Goal: Task Accomplishment & Management: Use online tool/utility

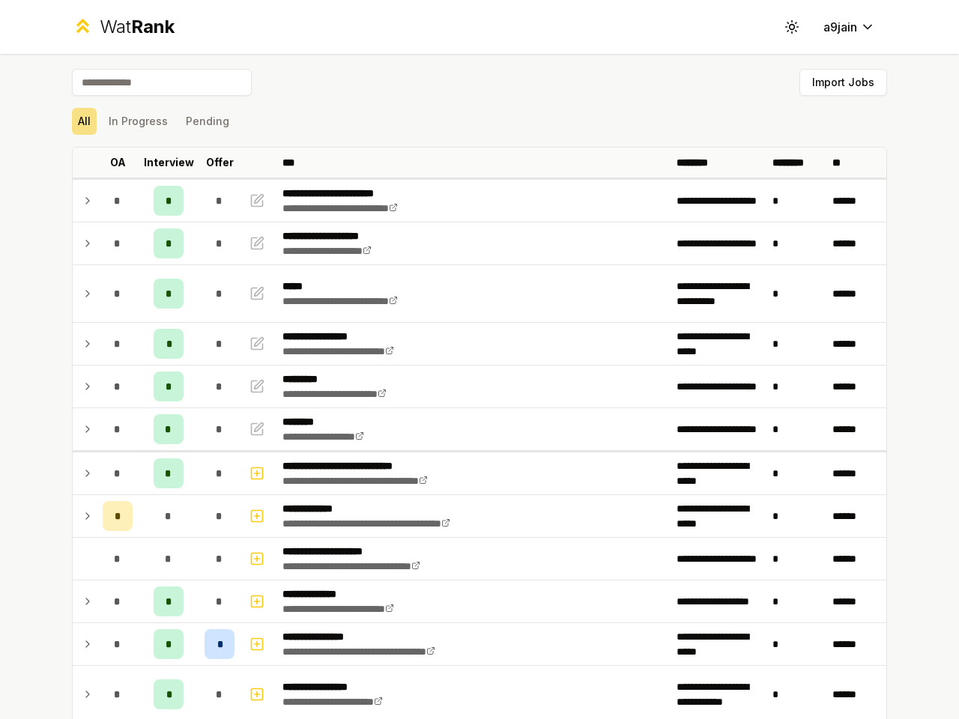
click at [786, 27] on icon at bounding box center [791, 26] width 14 height 14
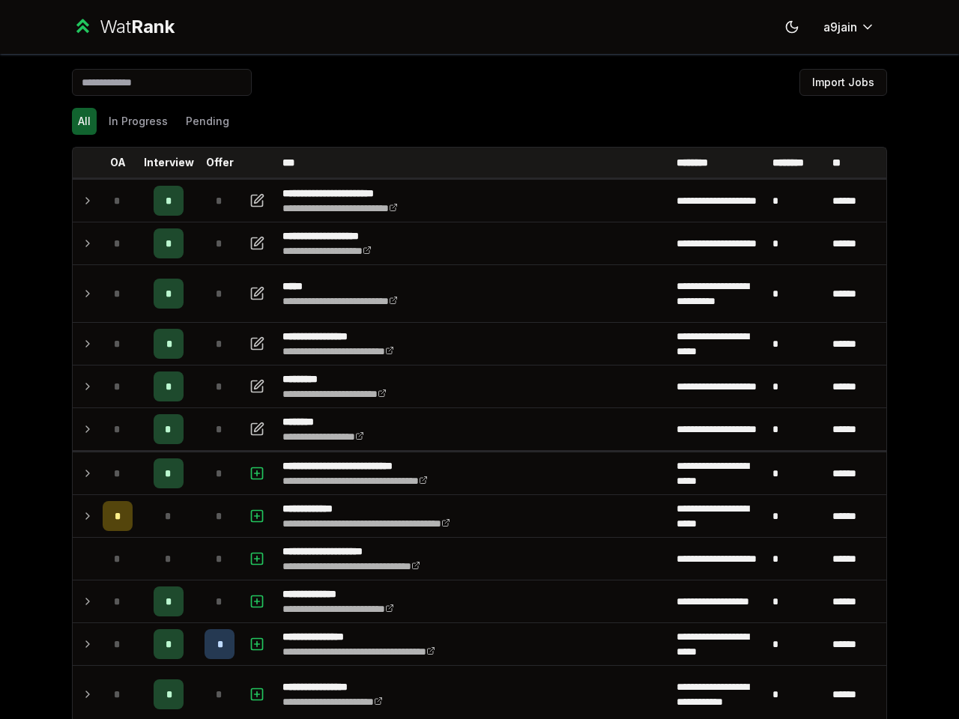
click at [836, 82] on button "Import Jobs" at bounding box center [843, 82] width 88 height 27
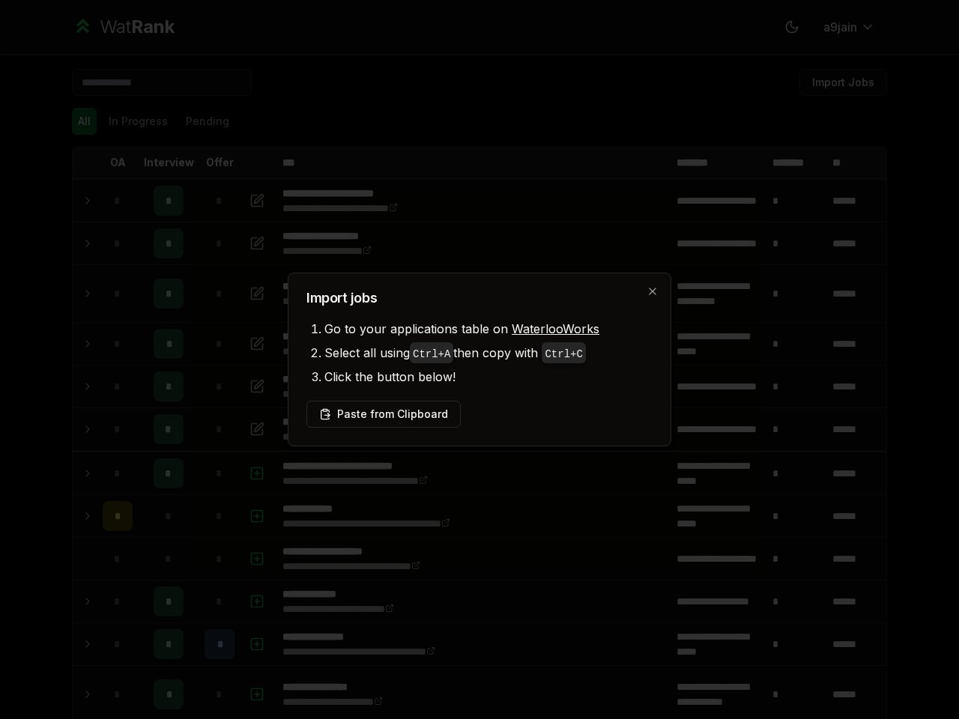
click at [78, 121] on div at bounding box center [479, 359] width 959 height 719
click at [132, 121] on div at bounding box center [479, 359] width 959 height 719
click at [201, 121] on button "Pending" at bounding box center [207, 121] width 55 height 27
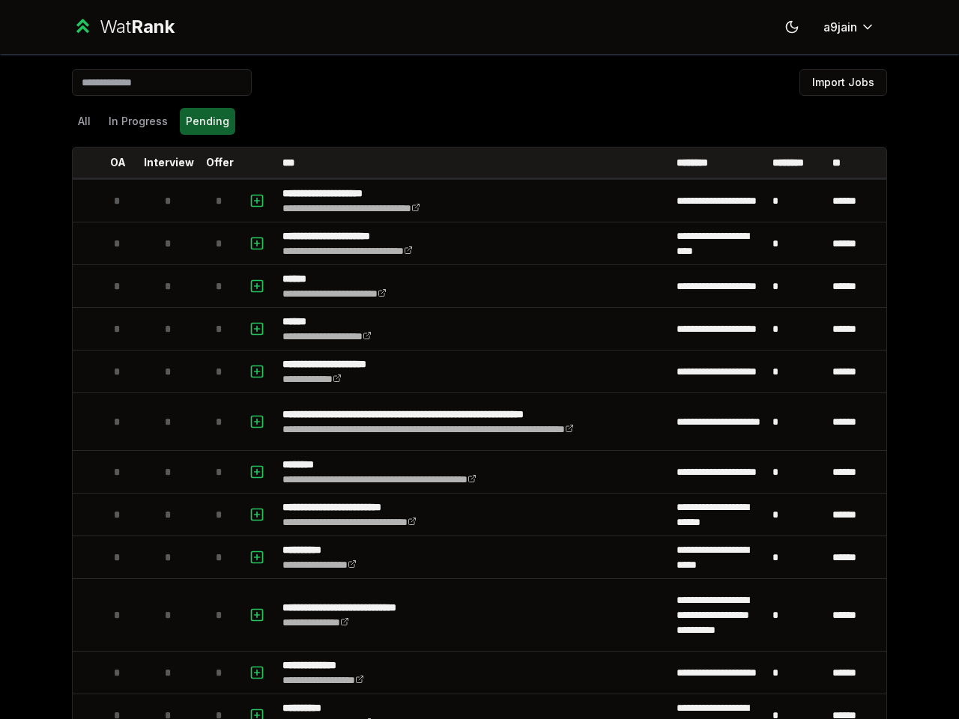
click at [79, 163] on th at bounding box center [85, 163] width 24 height 30
click at [112, 163] on p "OA" at bounding box center [118, 162] width 16 height 15
click at [163, 163] on p "Interview" at bounding box center [169, 162] width 50 height 15
click at [214, 163] on p "Offer" at bounding box center [220, 162] width 28 height 15
click at [252, 163] on th at bounding box center [258, 163] width 36 height 30
